Goal: Task Accomplishment & Management: Use online tool/utility

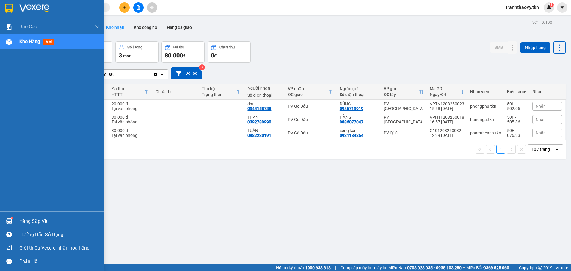
click at [13, 219] on div at bounding box center [9, 221] width 10 height 10
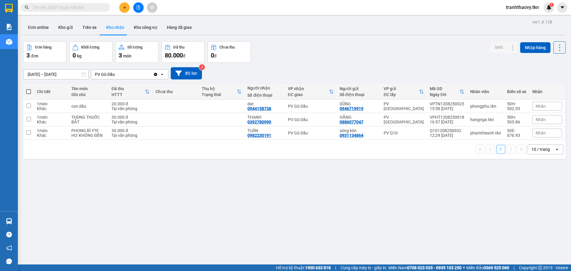
click at [308, 201] on section "Kết quả tìm kiếm ( 0 ) Bộ lọc No Data tranhthaovy.tkn 1 Báo cáo Mẫu 1: Báo cáo …" at bounding box center [285, 135] width 571 height 271
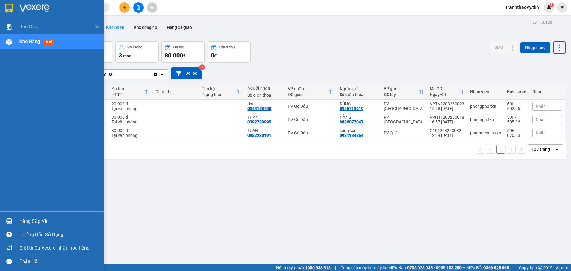
click at [7, 217] on div at bounding box center [9, 221] width 10 height 10
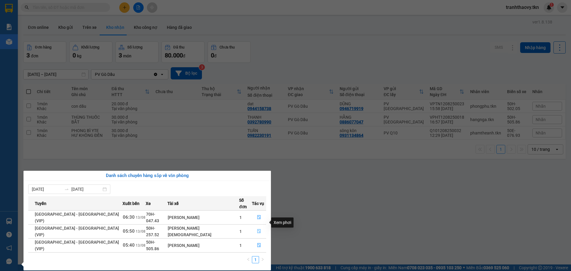
click at [252, 227] on button "button" at bounding box center [259, 232] width 14 height 10
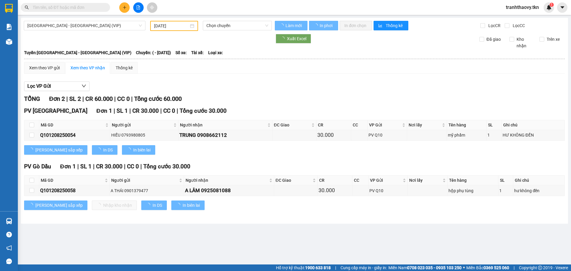
type input "[DATE]"
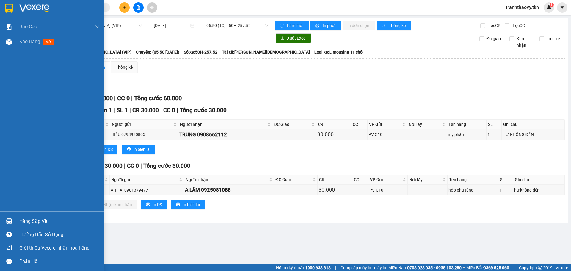
click at [12, 220] on img at bounding box center [9, 221] width 6 height 6
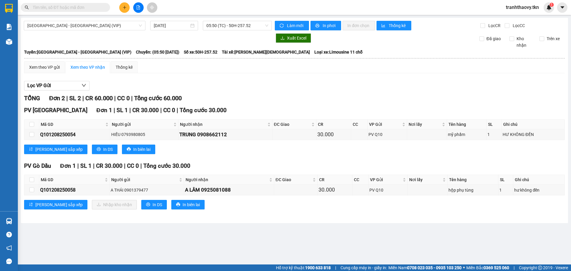
click at [332, 229] on section "Kết quả tìm kiếm ( 0 ) Bộ lọc No Data tranhthaovy.tkn 1 Báo cáo Mẫu 1: Báo cáo …" at bounding box center [285, 135] width 571 height 271
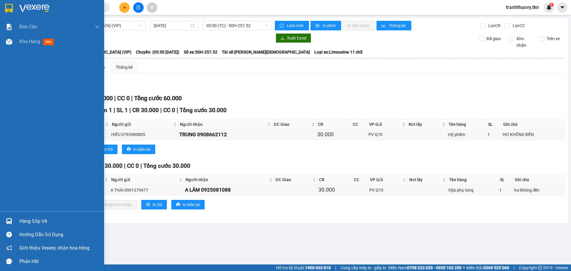
click at [20, 223] on div "Hàng sắp về" at bounding box center [59, 221] width 80 height 9
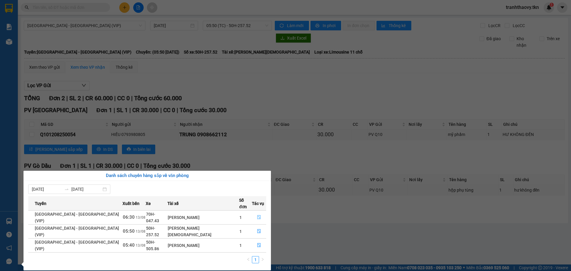
click at [259, 213] on button "button" at bounding box center [259, 218] width 14 height 10
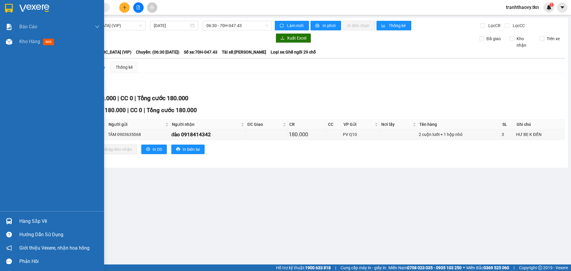
click at [15, 221] on div "Hàng sắp về" at bounding box center [52, 220] width 104 height 13
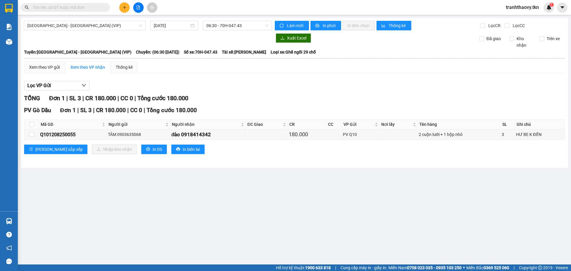
click at [320, 208] on section "Kết quả tìm kiếm ( 0 ) Bộ lọc No Data tranhthaovy.tkn 1 Báo cáo Mẫu 1: Báo cáo …" at bounding box center [285, 135] width 571 height 271
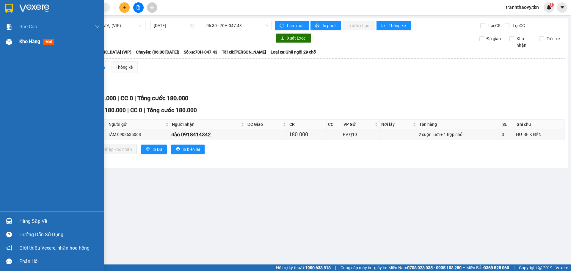
click at [14, 44] on div at bounding box center [9, 42] width 10 height 10
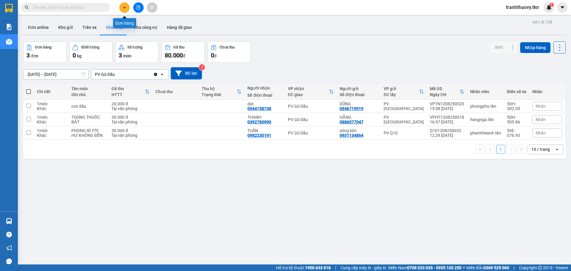
click at [125, 5] on icon "plus" at bounding box center [125, 7] width 4 height 4
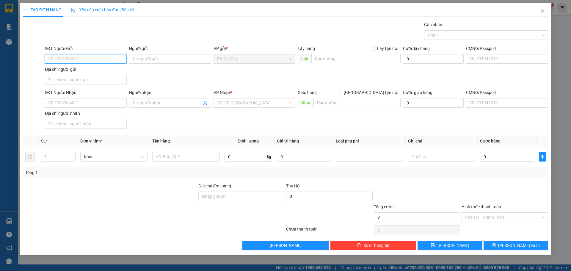
click at [89, 55] on input "SĐT Người Gửi" at bounding box center [86, 59] width 82 height 10
click at [99, 60] on input "SĐT Người Gửi" at bounding box center [86, 59] width 82 height 10
click at [92, 55] on input "SĐT Người Gửi" at bounding box center [86, 59] width 82 height 10
click at [92, 57] on input "SĐT Người Gửi" at bounding box center [86, 59] width 82 height 10
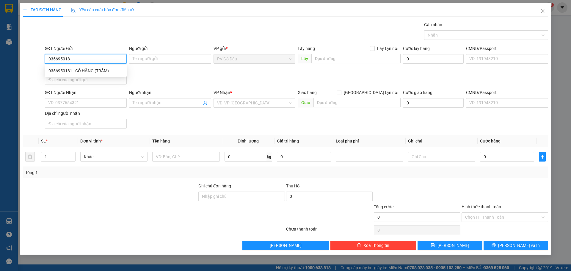
type input "0356950181"
click at [106, 75] on div "0356950181 - CÔ HẰNG (TRÂM)" at bounding box center [86, 71] width 82 height 10
type input "CÔ HẰNG (TRÂM)"
type input "0906589472"
type input "[PERSON_NAME]"
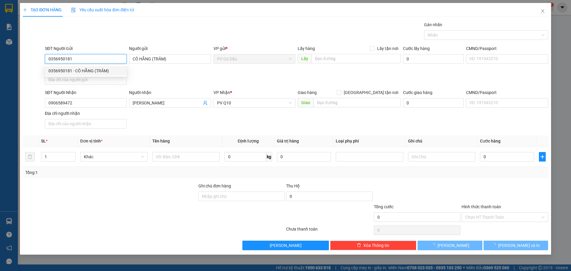
type input "60.000"
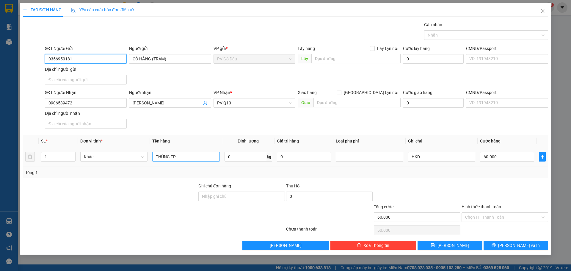
type input "0356950181"
click at [198, 156] on input "THÙNG TP" at bounding box center [185, 157] width 67 height 10
type input "T"
click at [475, 38] on div at bounding box center [483, 35] width 115 height 7
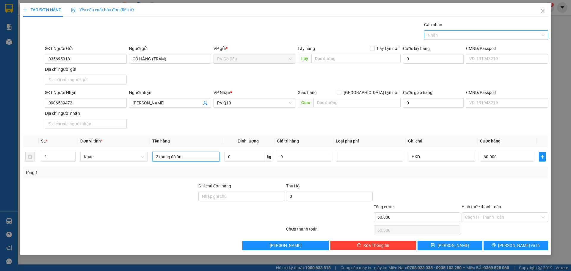
type input "2 thùng đồ ăn"
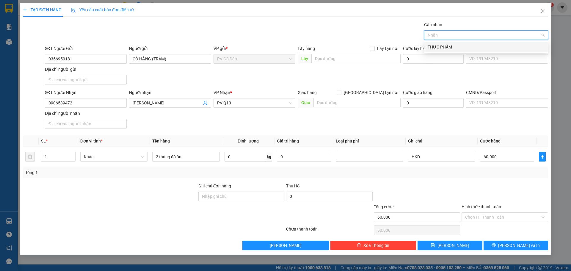
click at [459, 46] on div "THỰC PHẨM" at bounding box center [486, 47] width 117 height 7
click at [443, 66] on div "SĐT Người Gửi 0356950181 Người gửi CÔ HẰNG (TRÂM) VP gửi * PV Gò Dầu Lấy hàng L…" at bounding box center [297, 66] width 506 height 42
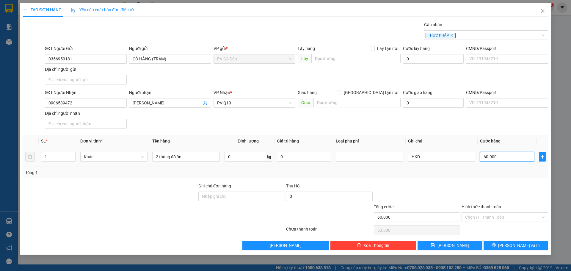
click at [497, 160] on input "60.000" at bounding box center [507, 157] width 54 height 10
type input "0"
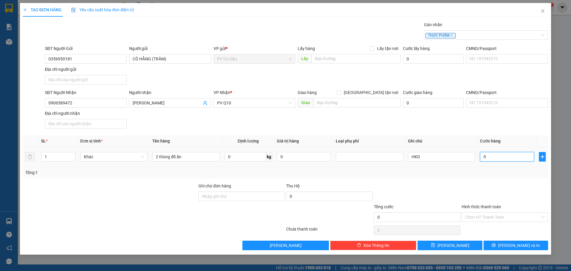
type input "1"
type input "001"
type input "10"
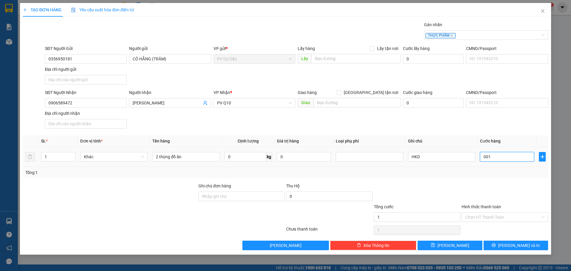
type input "0.010"
type input "100"
type input "00.100"
type input "1.000"
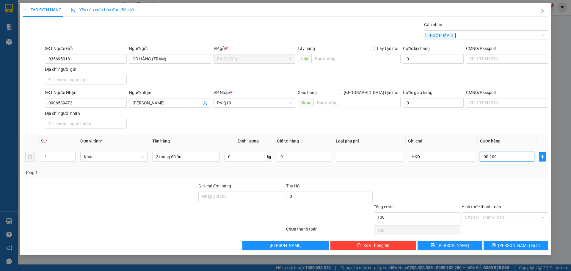
type input "1.000"
type input "000.010.000"
type input "10.000"
type input "100.000"
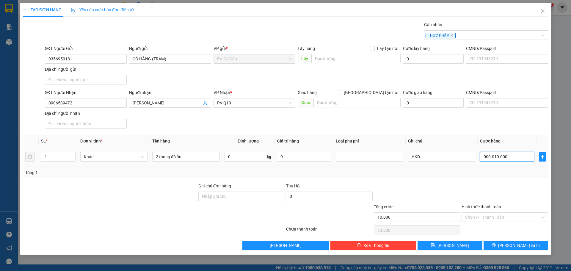
type input "100.000"
type input "00.100.000"
type input "100.000"
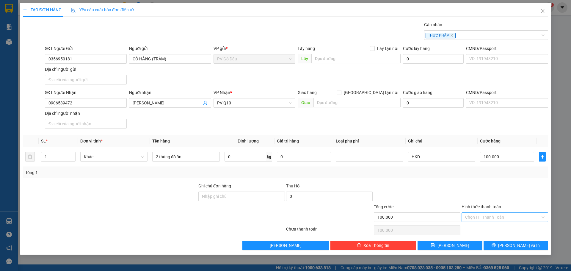
click at [489, 218] on input "Hình thức thanh toán" at bounding box center [502, 217] width 75 height 9
click at [483, 227] on div "Tại văn phòng" at bounding box center [504, 229] width 79 height 7
type input "0"
click at [510, 251] on div "TẠO ĐƠN HÀNG Yêu cầu xuất hóa đơn điện tử Transit Pickup Surcharge Ids Transit …" at bounding box center [285, 129] width 531 height 252
click at [514, 247] on span "[PERSON_NAME] và In" at bounding box center [519, 245] width 42 height 7
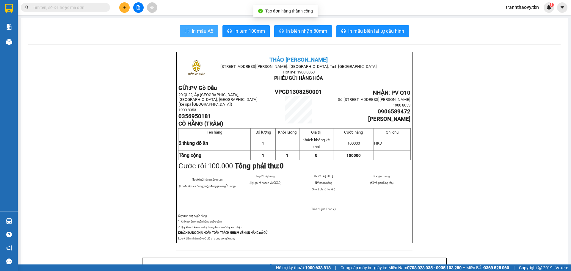
click at [205, 26] on button "In mẫu A5" at bounding box center [199, 31] width 38 height 12
click at [194, 27] on button "In mẫu A5" at bounding box center [199, 31] width 38 height 12
click at [212, 29] on button "In mẫu A5" at bounding box center [199, 31] width 38 height 12
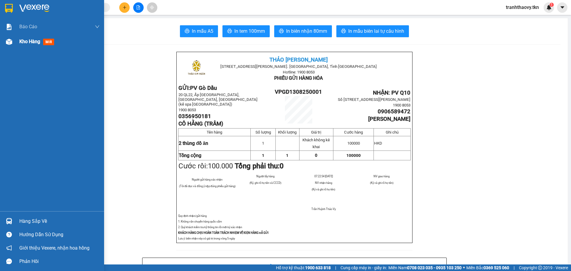
click at [31, 46] on div "Kho hàng mới" at bounding box center [59, 41] width 80 height 15
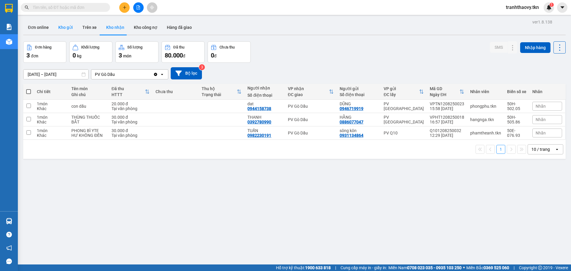
click at [67, 27] on button "Kho gửi" at bounding box center [66, 27] width 24 height 14
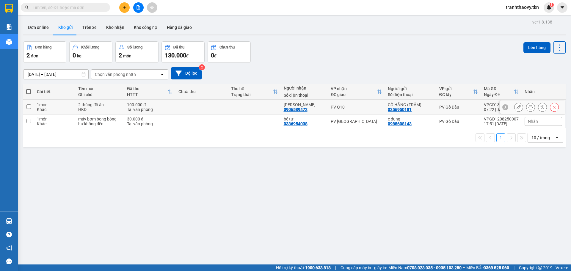
click at [154, 105] on div "100.000 đ" at bounding box center [150, 104] width 46 height 5
checkbox input "true"
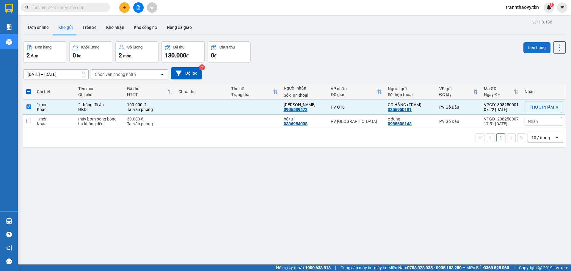
click at [531, 42] on button "Lên hàng" at bounding box center [537, 47] width 27 height 11
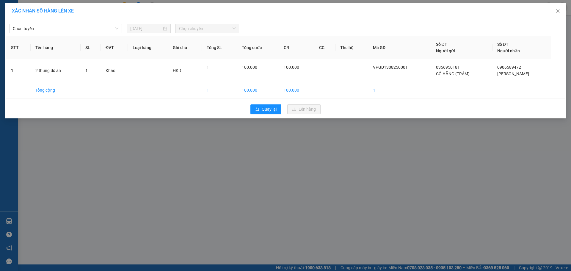
drag, startPoint x: 101, startPoint y: 19, endPoint x: 101, endPoint y: 23, distance: 4.2
click at [101, 19] on div "XÁC NHẬN SỐ HÀNG LÊN XE" at bounding box center [286, 11] width 562 height 16
click at [98, 29] on span "Chọn tuyến" at bounding box center [66, 28] width 106 height 9
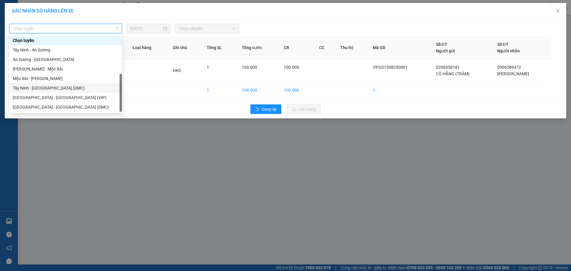
scroll to position [10, 0]
click at [65, 105] on div "Tây Ninh - [GEOGRAPHIC_DATA] (VIP)" at bounding box center [66, 107] width 106 height 7
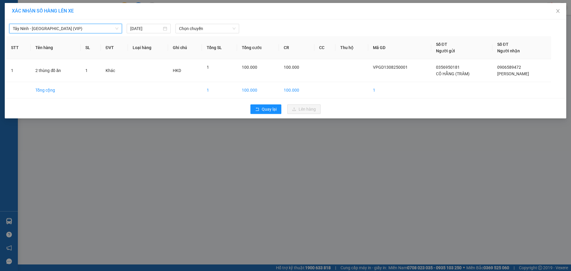
click at [206, 23] on div "Tây Ninh - [GEOGRAPHIC_DATA] (VIP) [GEOGRAPHIC_DATA] - [GEOGRAPHIC_DATA] (VIP) …" at bounding box center [285, 27] width 559 height 12
click at [201, 29] on span "Chọn chuyến" at bounding box center [207, 28] width 57 height 9
type input "50900"
click at [205, 40] on div "06:50 - 50H-509.00" at bounding box center [202, 40] width 46 height 7
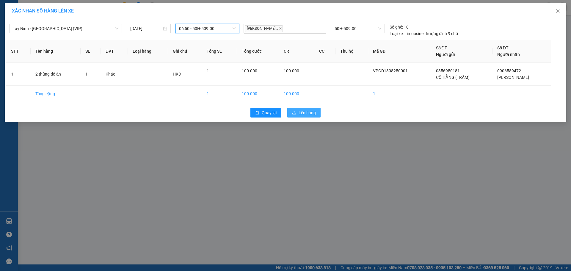
click at [305, 116] on span "Lên hàng" at bounding box center [307, 112] width 17 height 7
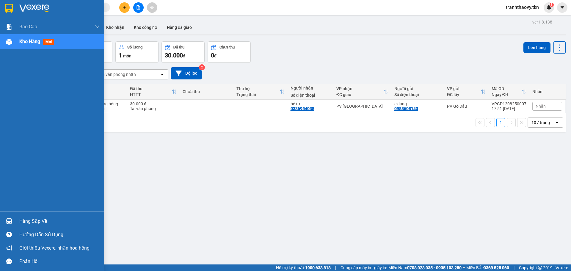
click at [11, 213] on div "Hàng sắp về Hướng dẫn sử dụng Giới thiệu Vexere, nhận hoa hồng Phản hồi" at bounding box center [52, 239] width 104 height 57
click at [15, 214] on div "Hàng sắp về" at bounding box center [52, 220] width 104 height 13
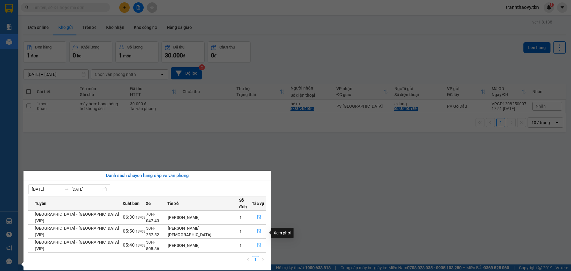
click at [257, 243] on icon "file-done" at bounding box center [259, 245] width 4 height 4
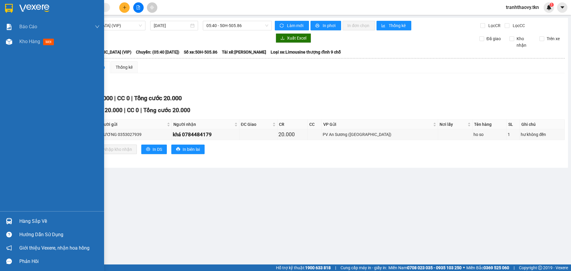
click at [36, 222] on div "Hàng sắp về" at bounding box center [59, 221] width 80 height 9
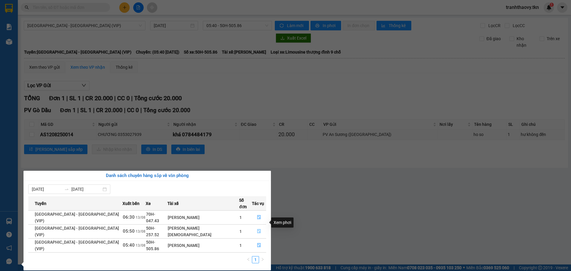
click at [257, 229] on icon "file-done" at bounding box center [259, 231] width 4 height 4
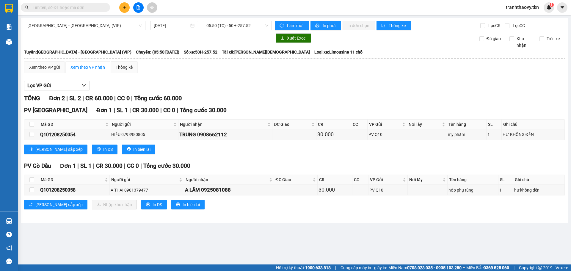
click at [433, 71] on div "Xem theo VP gửi Xem theo VP nhận Thống kê" at bounding box center [294, 67] width 541 height 12
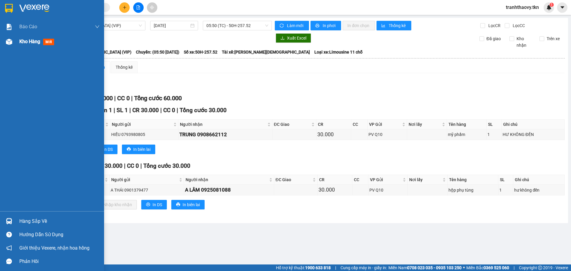
click at [40, 43] on span "Kho hàng" at bounding box center [29, 42] width 21 height 6
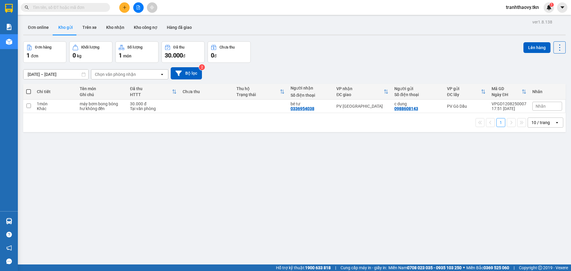
click at [114, 98] on th "Tên món Ghi chú" at bounding box center [102, 92] width 51 height 16
click at [115, 105] on div "máy bơm bong bóng" at bounding box center [102, 103] width 45 height 5
checkbox input "true"
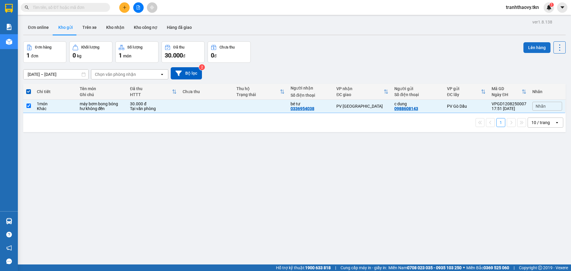
click at [532, 48] on button "Lên hàng" at bounding box center [537, 47] width 27 height 11
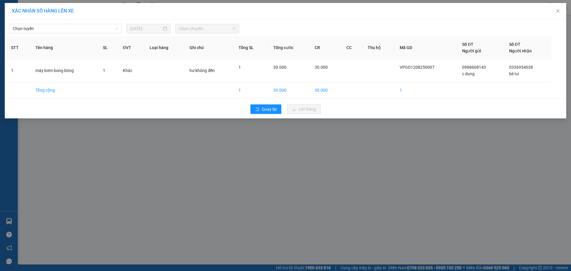
click at [100, 37] on th "SL" at bounding box center [108, 47] width 20 height 23
click at [105, 26] on span "Chọn tuyến" at bounding box center [66, 28] width 106 height 9
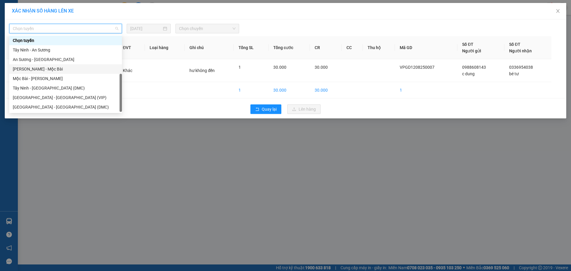
scroll to position [10, 0]
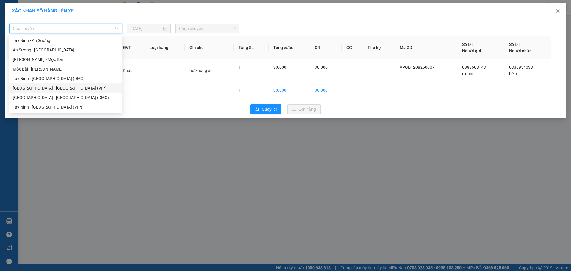
click at [77, 86] on div "[GEOGRAPHIC_DATA] - [GEOGRAPHIC_DATA] (VIP)" at bounding box center [66, 88] width 106 height 7
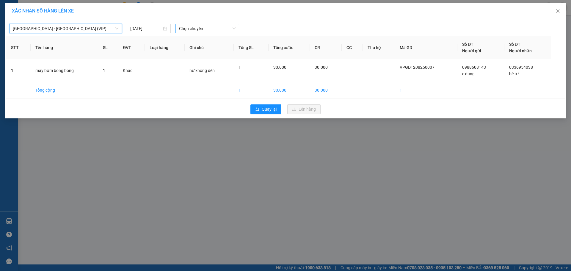
click at [198, 28] on span "Chọn chuyến" at bounding box center [207, 28] width 57 height 9
type input "25752"
click at [196, 42] on div "05:50 (TC) - 50H-257.52" at bounding box center [202, 40] width 46 height 7
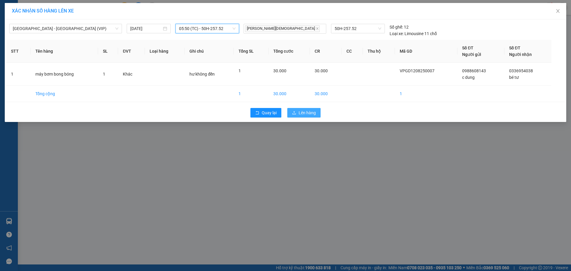
click at [302, 110] on span "Lên hàng" at bounding box center [307, 112] width 17 height 7
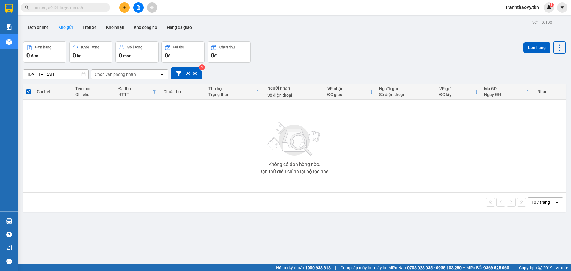
drag, startPoint x: 190, startPoint y: 141, endPoint x: 189, endPoint y: 131, distance: 9.3
click at [189, 138] on div "Không có đơn hàng nào. Bạn thử điều chỉnh lại bộ lọc nhé!" at bounding box center [294, 145] width 537 height 89
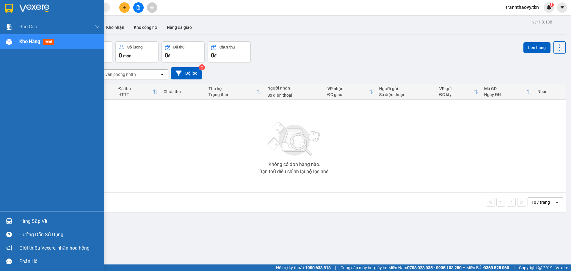
click at [2, 219] on div "Hàng sắp về" at bounding box center [52, 220] width 104 height 13
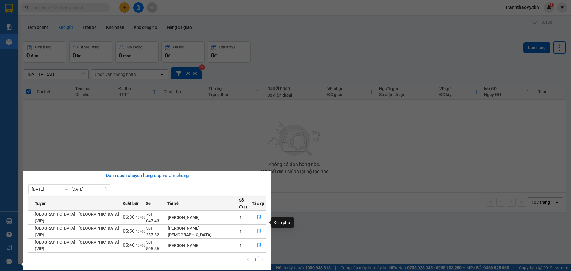
click at [257, 229] on icon "file-done" at bounding box center [259, 231] width 4 height 4
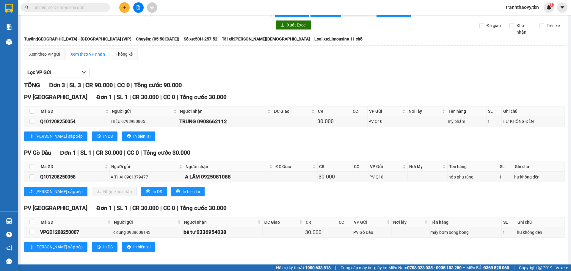
scroll to position [17, 0]
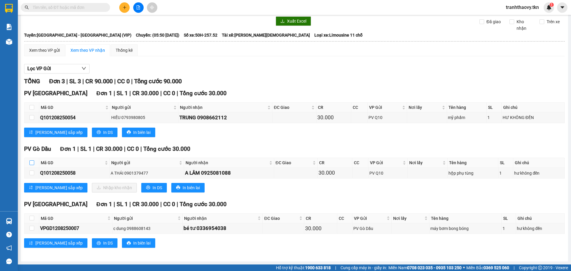
click at [31, 162] on input "checkbox" at bounding box center [31, 162] width 5 height 5
checkbox input "true"
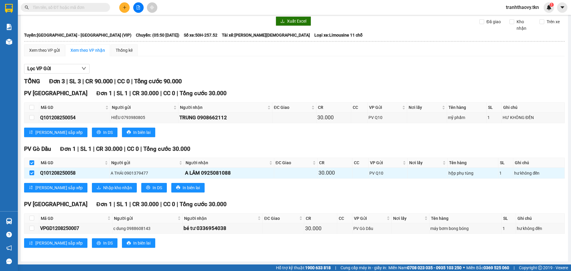
click at [88, 192] on div "PV Gò Dầu Đơn 1 | SL 1 | CR 30.000 | CC 0 | Tổng cước 30.000 Mã GD Người gửi Ng…" at bounding box center [294, 171] width 541 height 52
click at [103, 190] on span "Nhập kho nhận" at bounding box center [117, 187] width 29 height 7
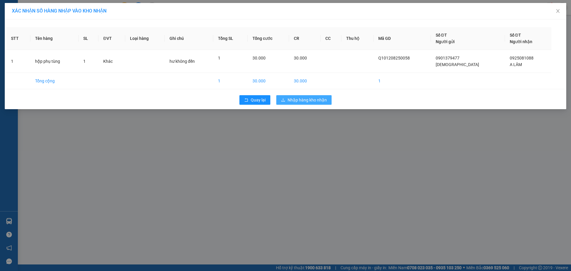
click at [306, 100] on span "Nhập hàng kho nhận" at bounding box center [307, 100] width 39 height 7
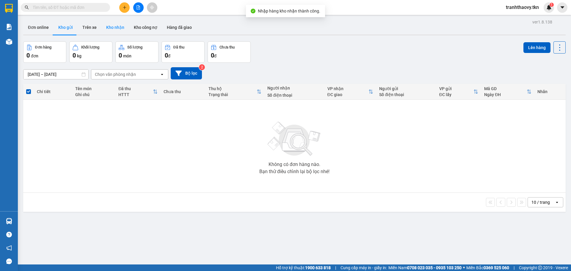
click at [108, 26] on button "Kho nhận" at bounding box center [115, 27] width 28 height 14
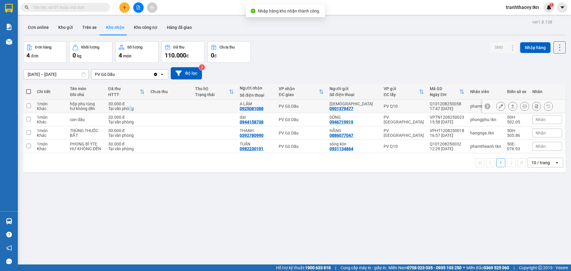
click at [134, 108] on div "Tại văn phòng" at bounding box center [126, 108] width 37 height 5
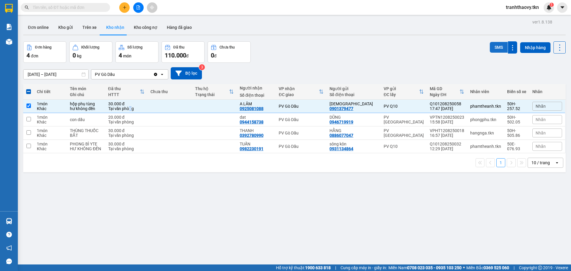
click at [493, 45] on button "SMS" at bounding box center [499, 47] width 18 height 11
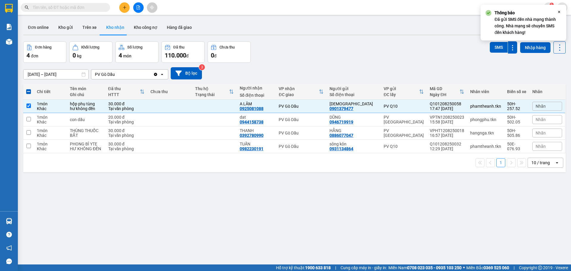
click at [493, 41] on div "SMS" at bounding box center [503, 47] width 27 height 12
click at [491, 43] on button "SMS" at bounding box center [499, 47] width 18 height 11
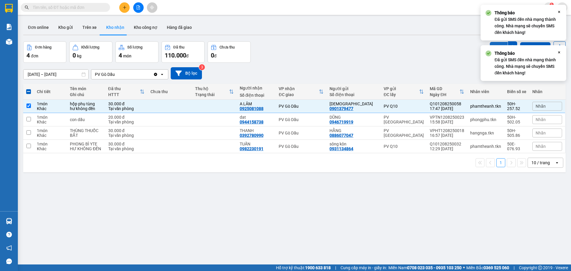
click at [491, 43] on button "SMS" at bounding box center [499, 47] width 18 height 11
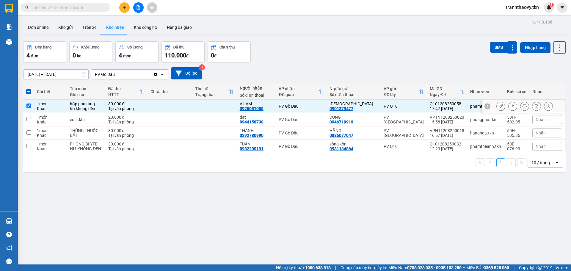
click at [217, 103] on td at bounding box center [214, 106] width 45 height 13
checkbox input "false"
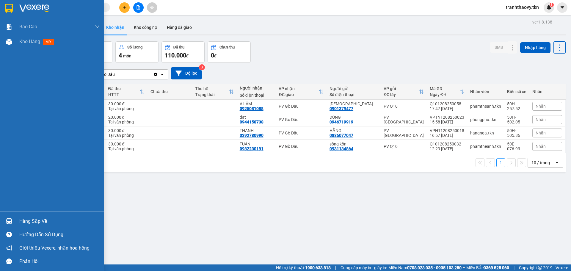
click at [10, 220] on img at bounding box center [9, 221] width 6 height 6
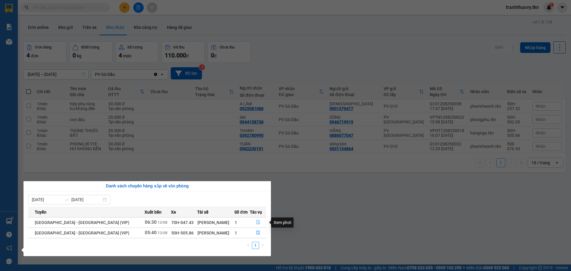
click at [258, 223] on button "button" at bounding box center [258, 223] width 16 height 10
